Goal: Task Accomplishment & Management: Use online tool/utility

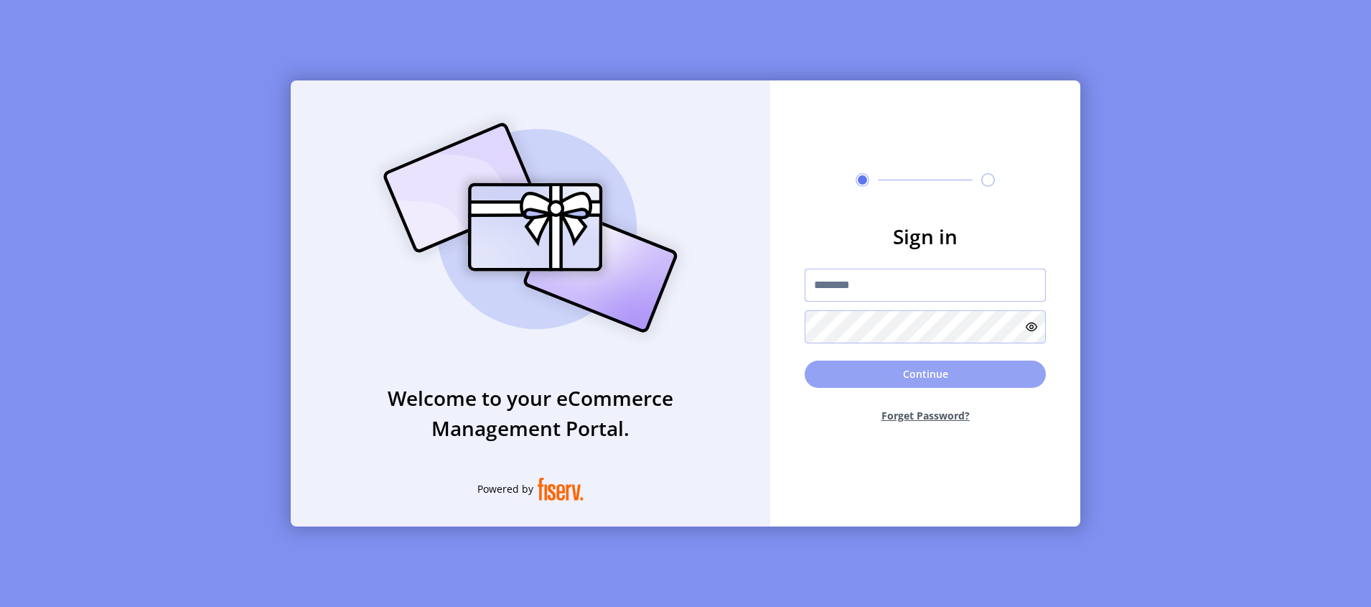
type input "**********"
click at [870, 372] on button "Continue" at bounding box center [925, 373] width 241 height 27
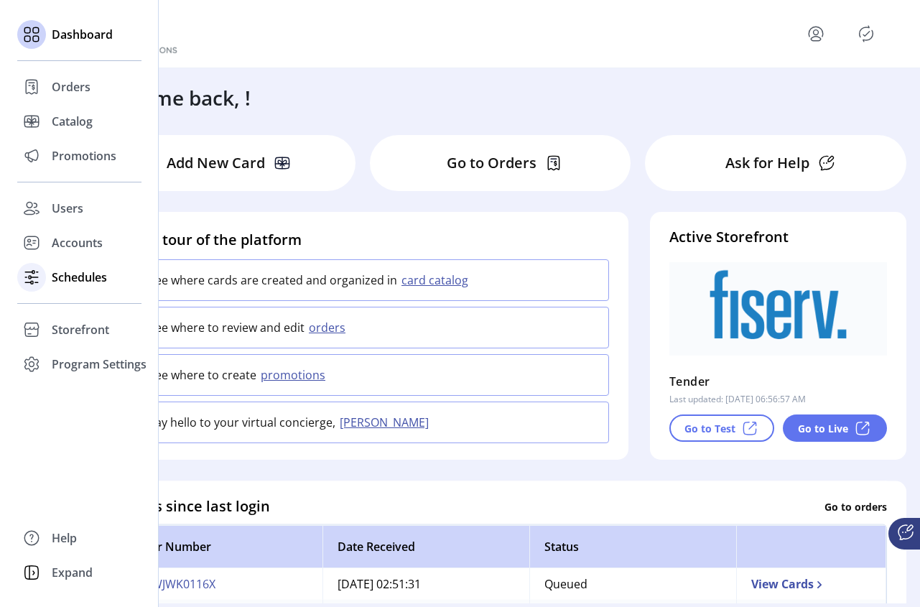
click at [74, 280] on span "Schedules" at bounding box center [79, 277] width 55 height 17
click at [85, 245] on span "Accounts" at bounding box center [77, 242] width 51 height 17
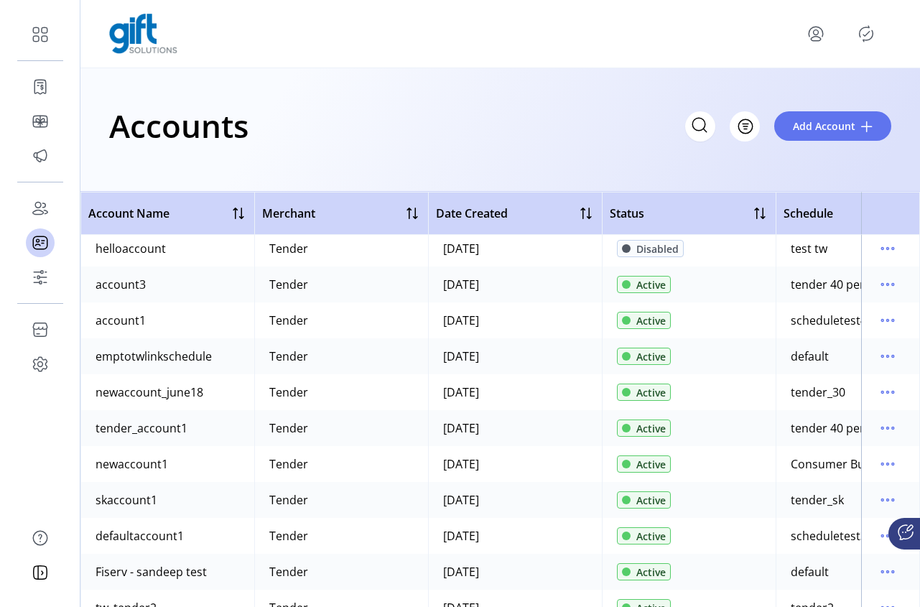
drag, startPoint x: 641, startPoint y: 595, endPoint x: 702, endPoint y: 597, distance: 61.8
click at [702, 597] on div "Account Name Merchant Date Created Status Schedule DependencyMapAcc8351160 Tend…" at bounding box center [499, 399] width 839 height 415
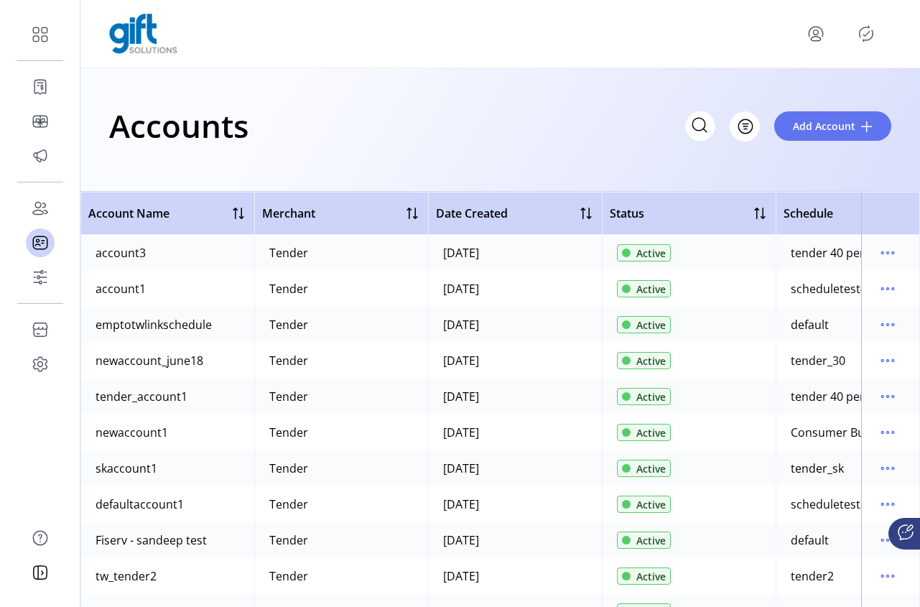
scroll to position [501, 0]
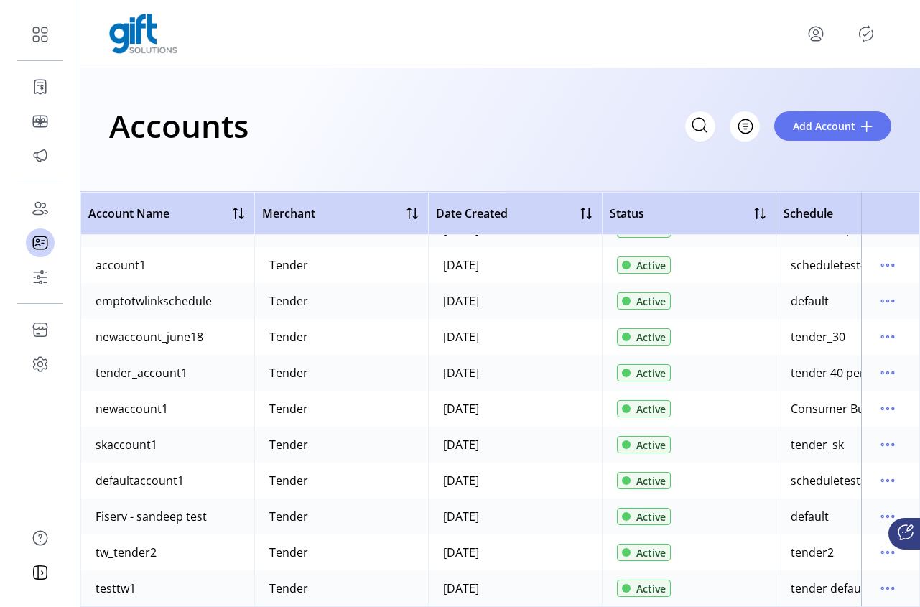
click at [742, 543] on div "Active" at bounding box center [689, 552] width 144 height 20
drag, startPoint x: 789, startPoint y: 595, endPoint x: 796, endPoint y: 600, distance: 9.2
click at [847, 595] on div "Account Name Merchant Date Created Status Schedule AutomationAcc7671295 Tender …" at bounding box center [499, 399] width 839 height 415
click at [767, 573] on td "Active" at bounding box center [689, 588] width 174 height 36
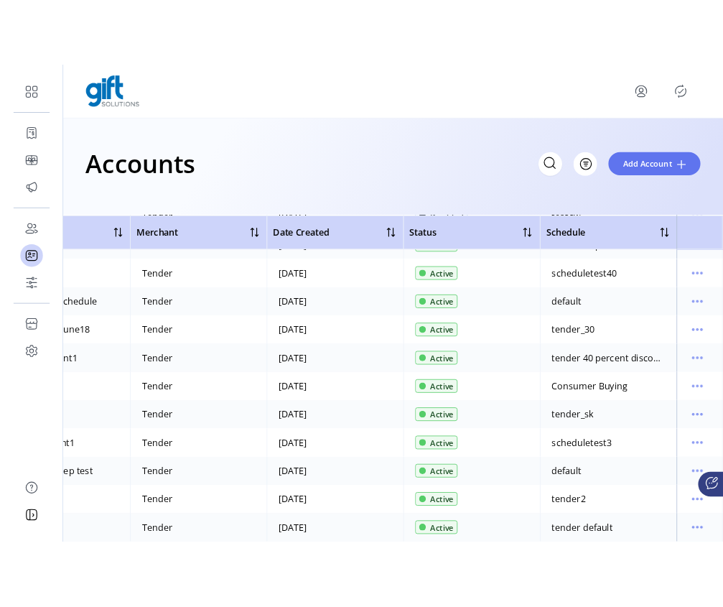
scroll to position [0, 93]
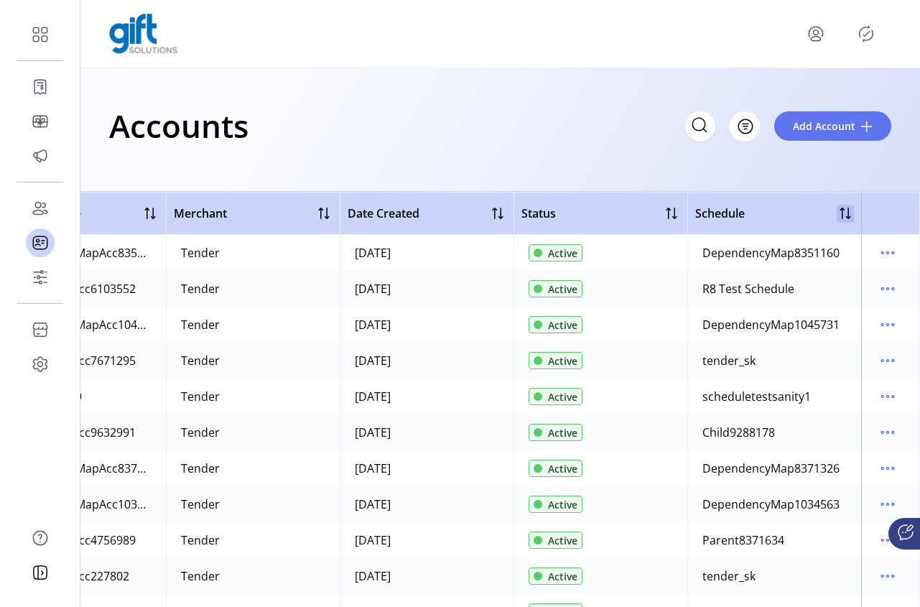
click at [842, 217] on div at bounding box center [845, 213] width 17 height 17
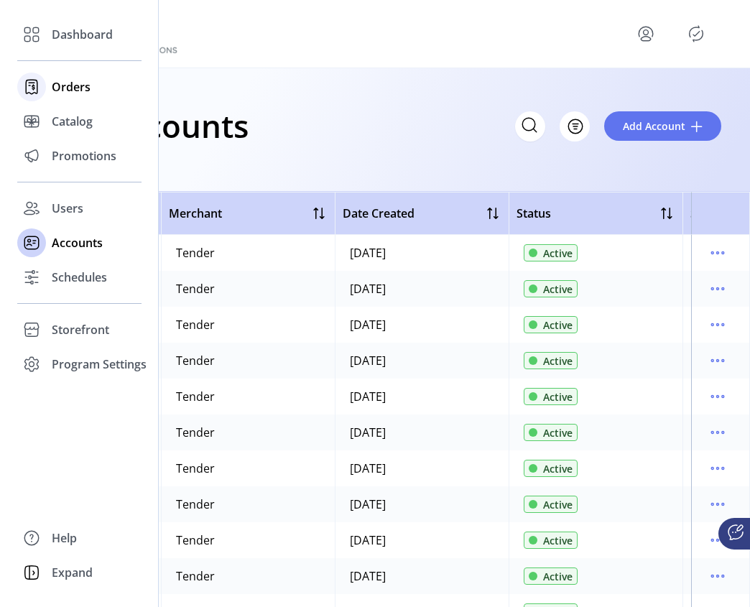
click at [73, 88] on span "Orders" at bounding box center [71, 86] width 39 height 17
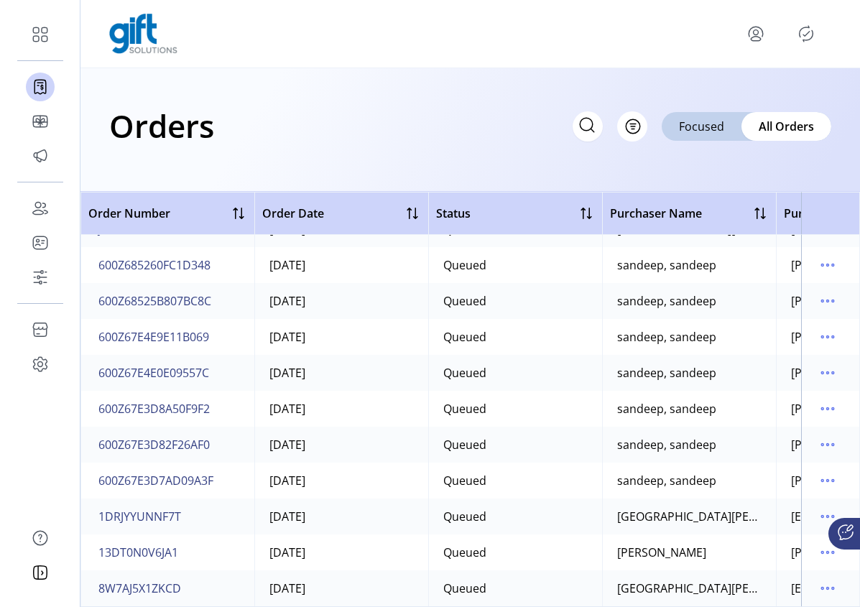
scroll to position [70, 0]
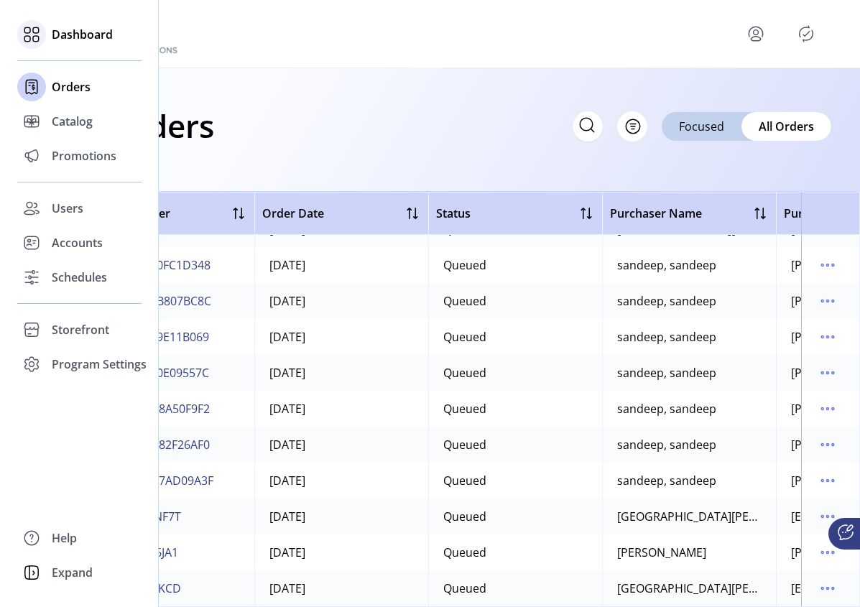
click at [59, 39] on span "Dashboard" at bounding box center [82, 34] width 61 height 17
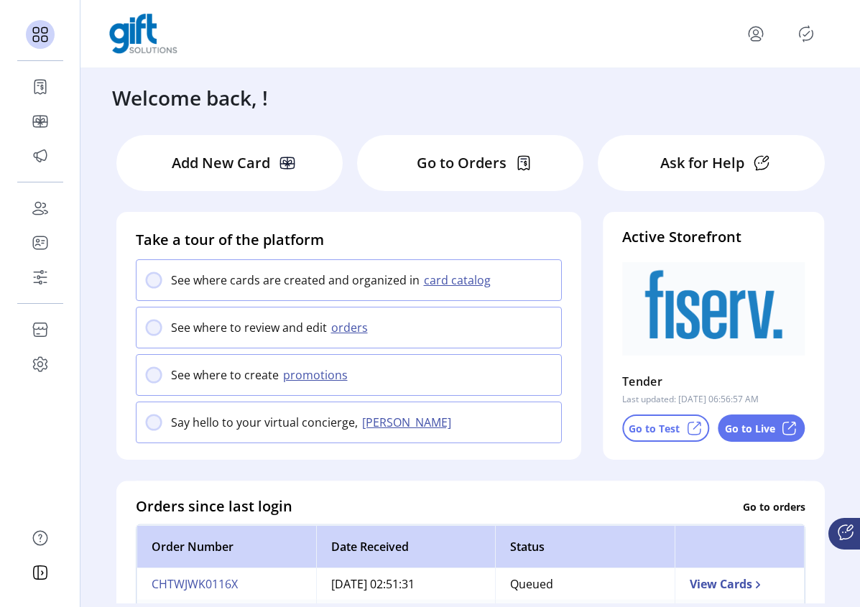
click at [753, 435] on div "Go to Live" at bounding box center [760, 427] width 87 height 27
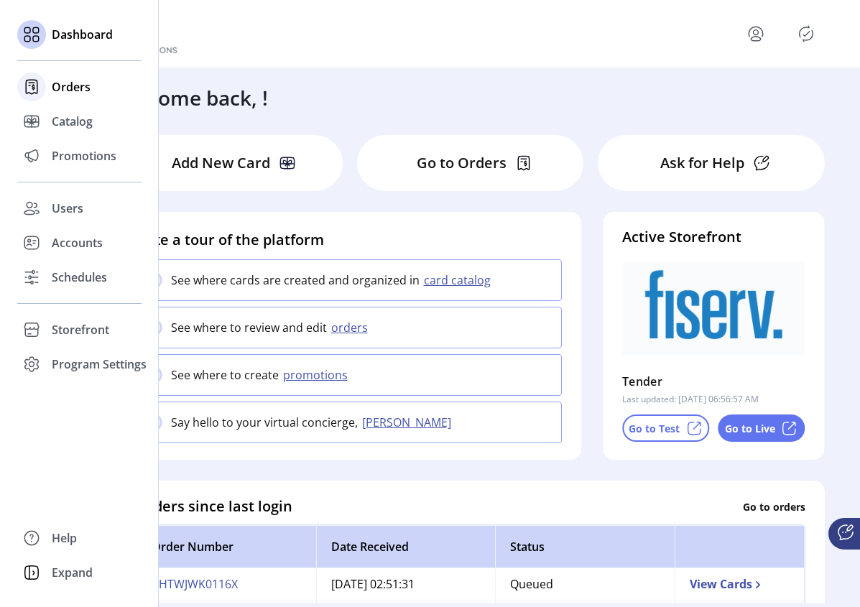
click at [73, 85] on span "Orders" at bounding box center [71, 86] width 39 height 17
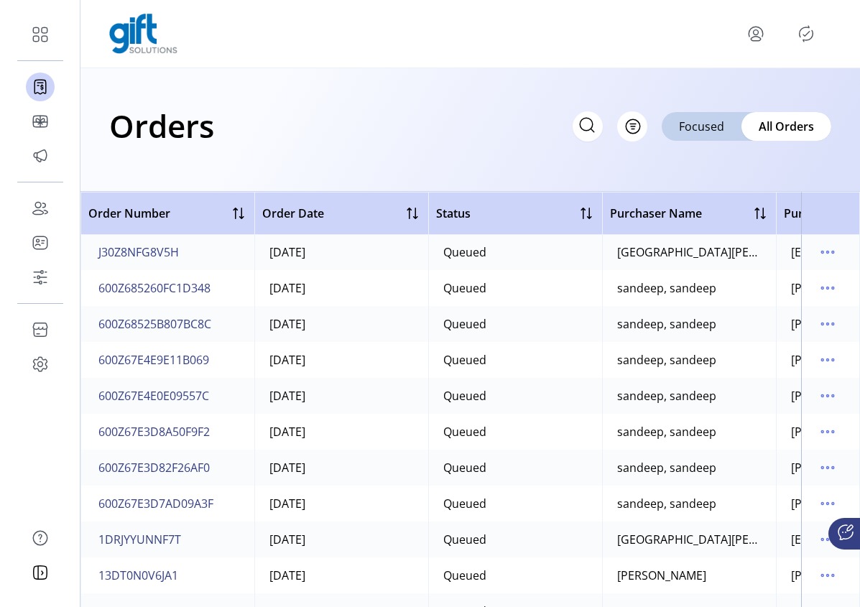
scroll to position [70, 0]
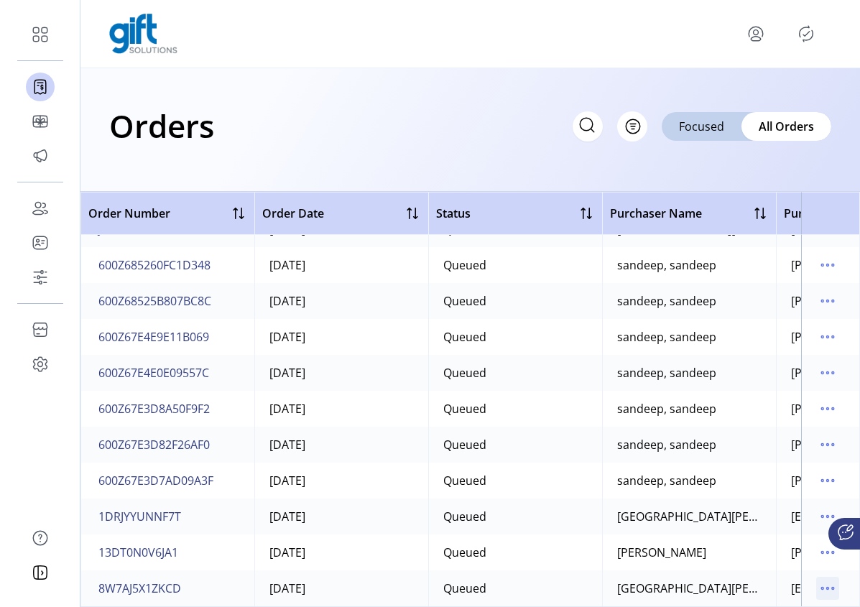
click at [823, 577] on icon "menu" at bounding box center [827, 588] width 23 height 23
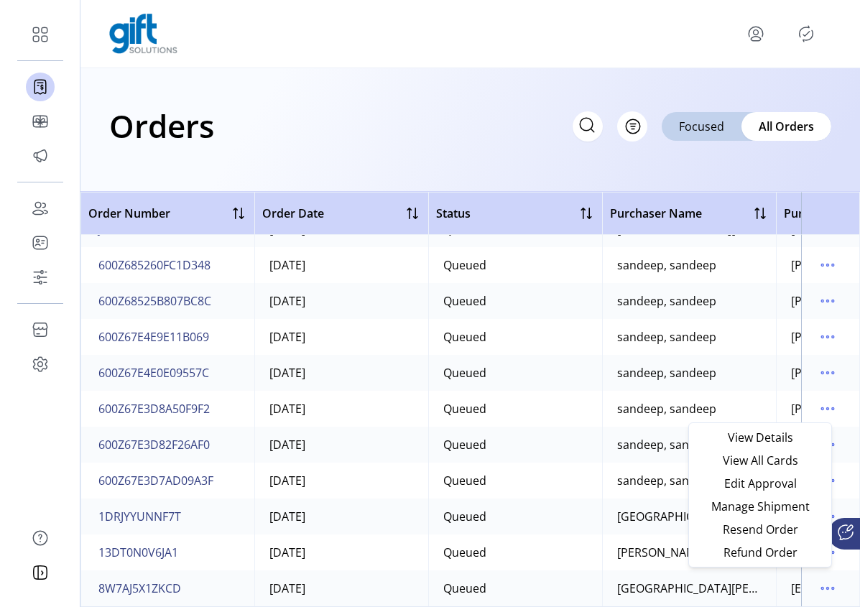
click at [524, 536] on td "Queued" at bounding box center [515, 552] width 174 height 36
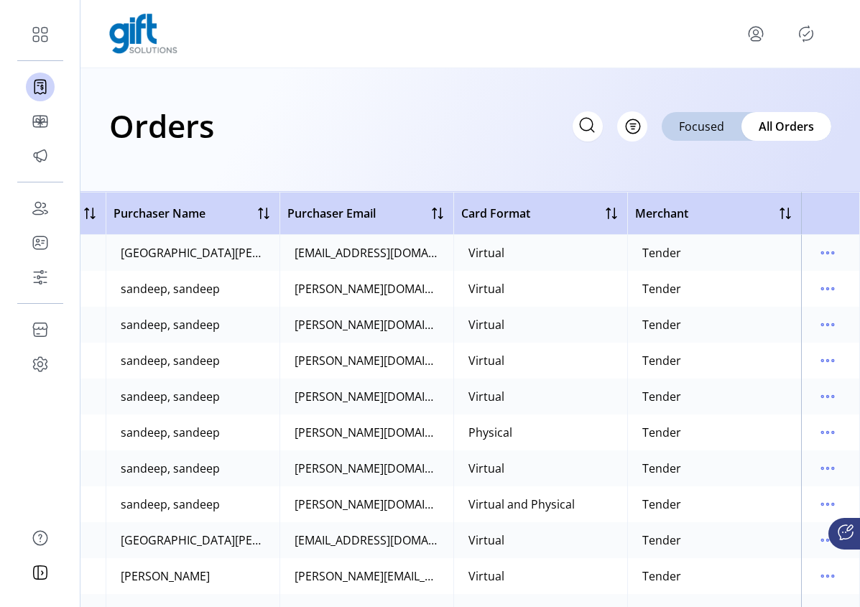
scroll to position [0, 503]
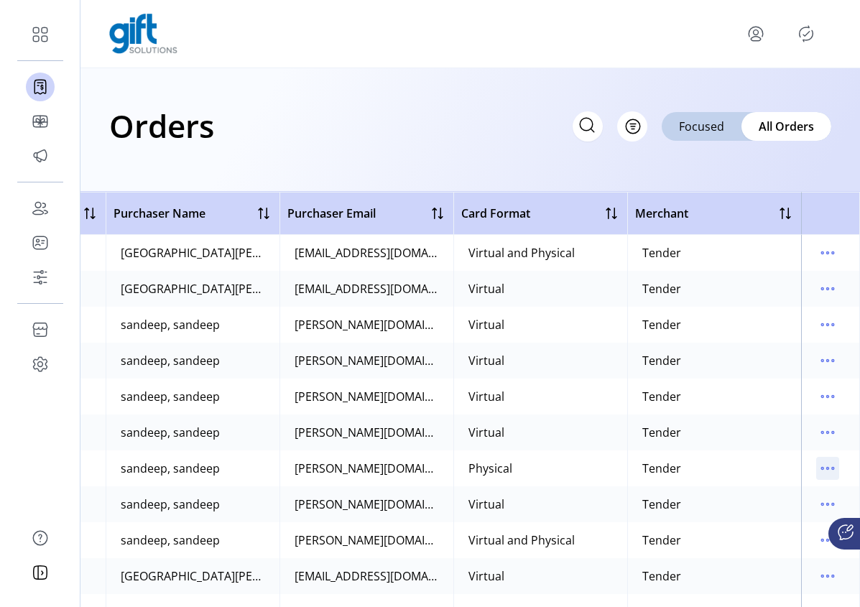
click at [816, 467] on icon "menu" at bounding box center [827, 468] width 23 height 23
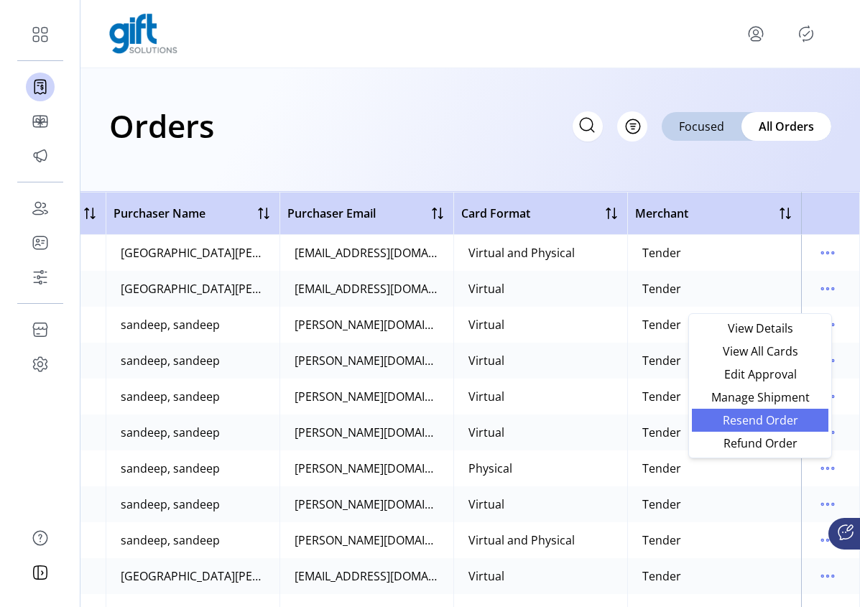
click at [788, 423] on span "Resend Order" at bounding box center [759, 419] width 119 height 11
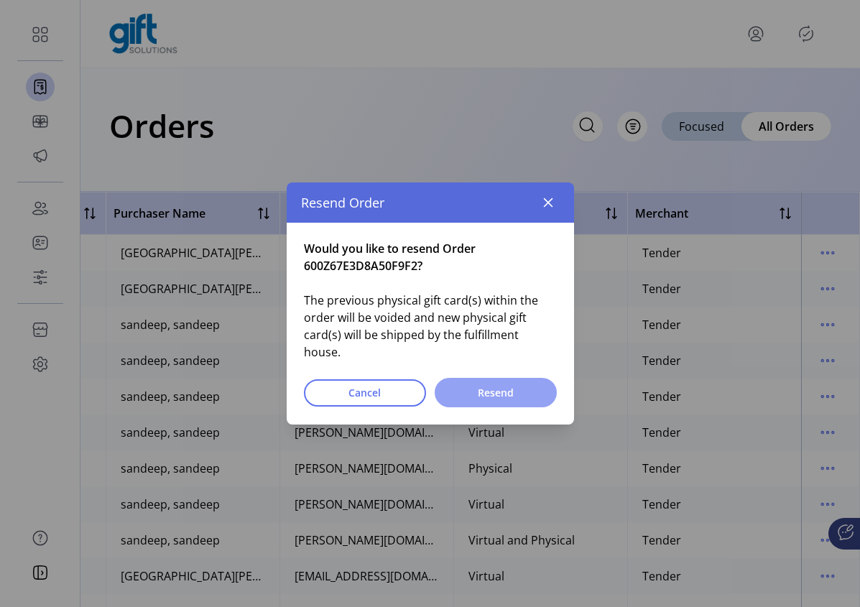
click at [486, 385] on span "Resend" at bounding box center [495, 392] width 85 height 15
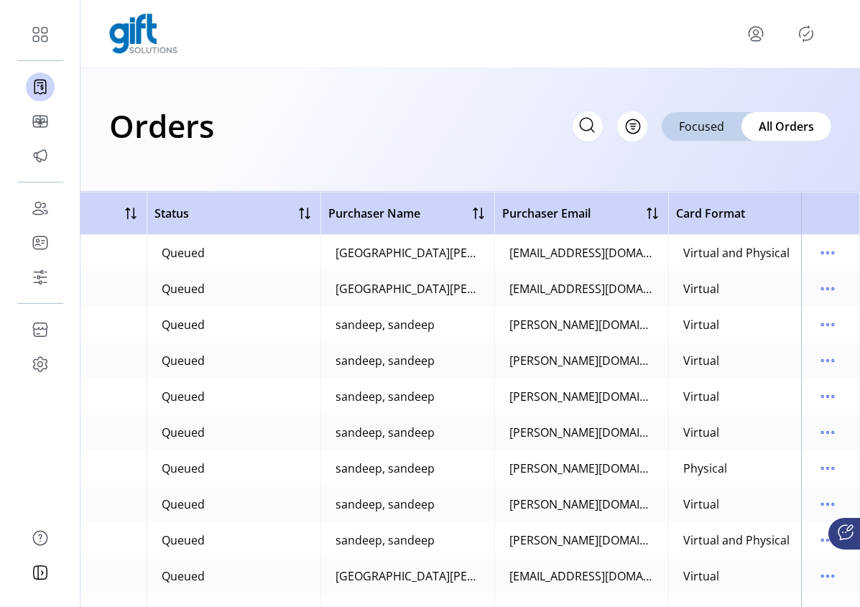
scroll to position [0, 259]
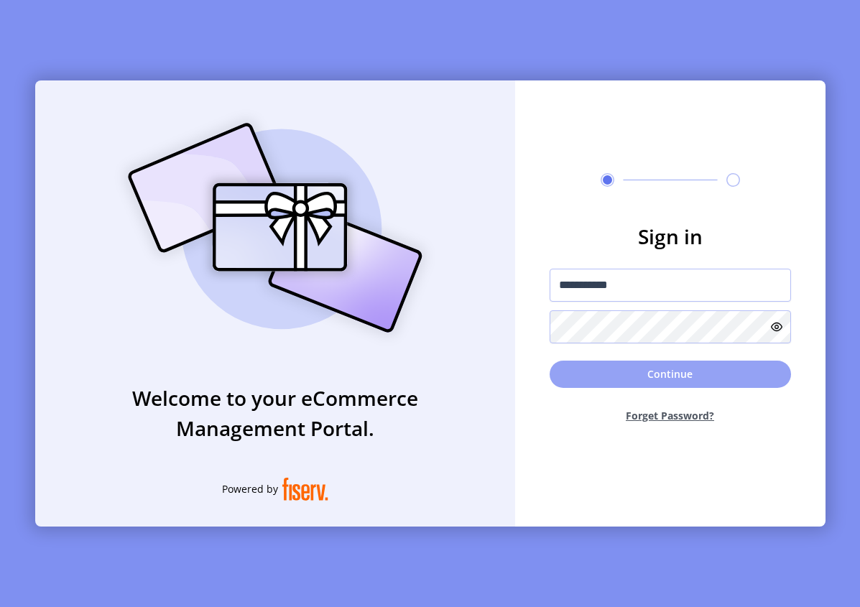
click at [661, 372] on button "Continue" at bounding box center [669, 373] width 241 height 27
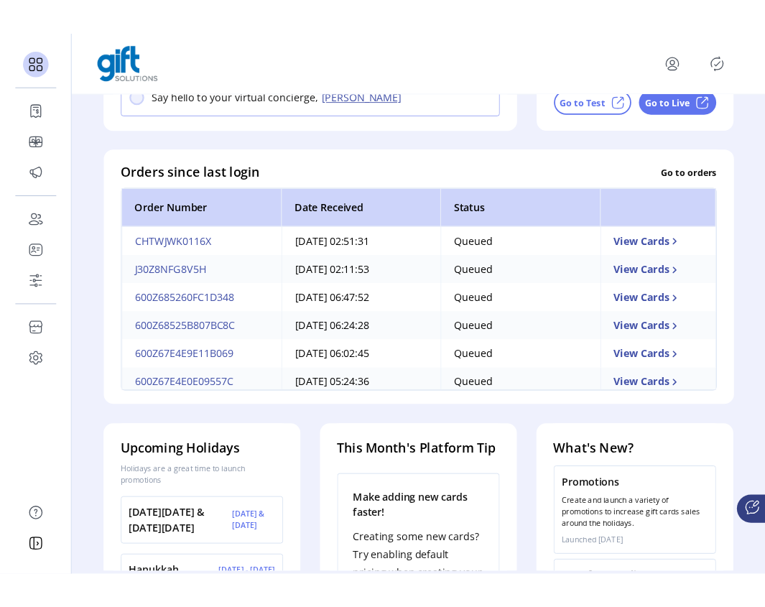
scroll to position [164, 0]
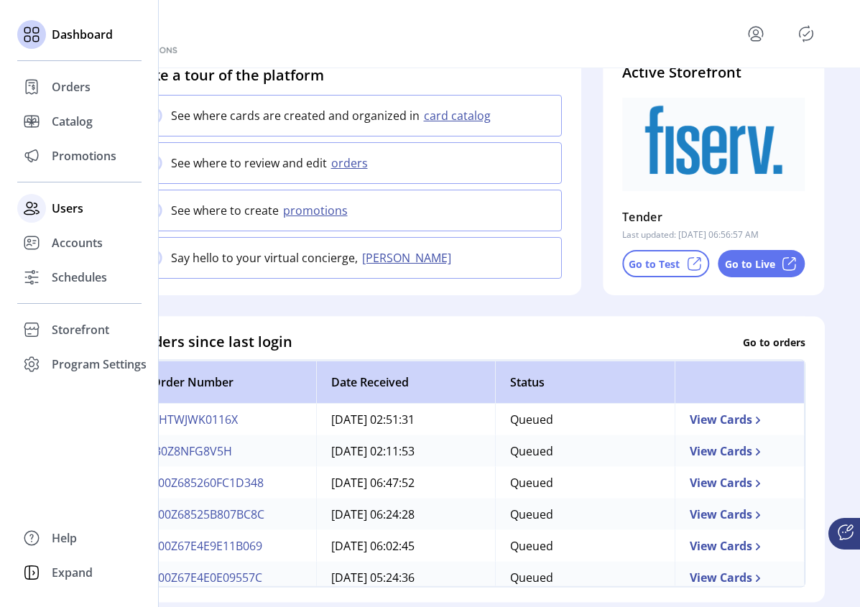
click at [74, 208] on span "Users" at bounding box center [68, 208] width 32 height 17
